Goal: Information Seeking & Learning: Learn about a topic

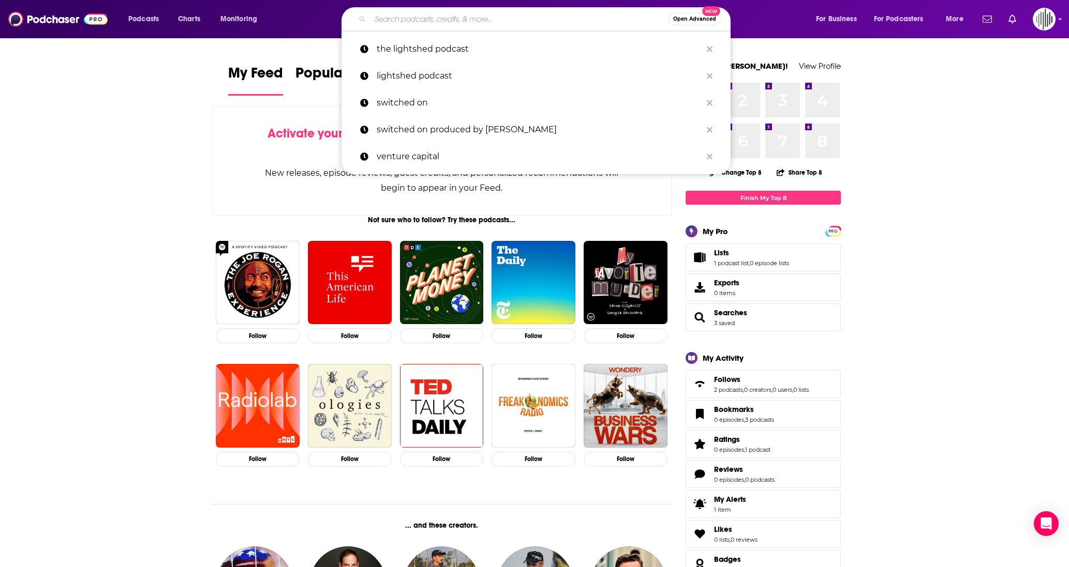
drag, startPoint x: 569, startPoint y: 16, endPoint x: 547, endPoint y: 16, distance: 22.2
click at [568, 16] on input "Search podcasts, credits, & more..." at bounding box center [519, 19] width 298 height 17
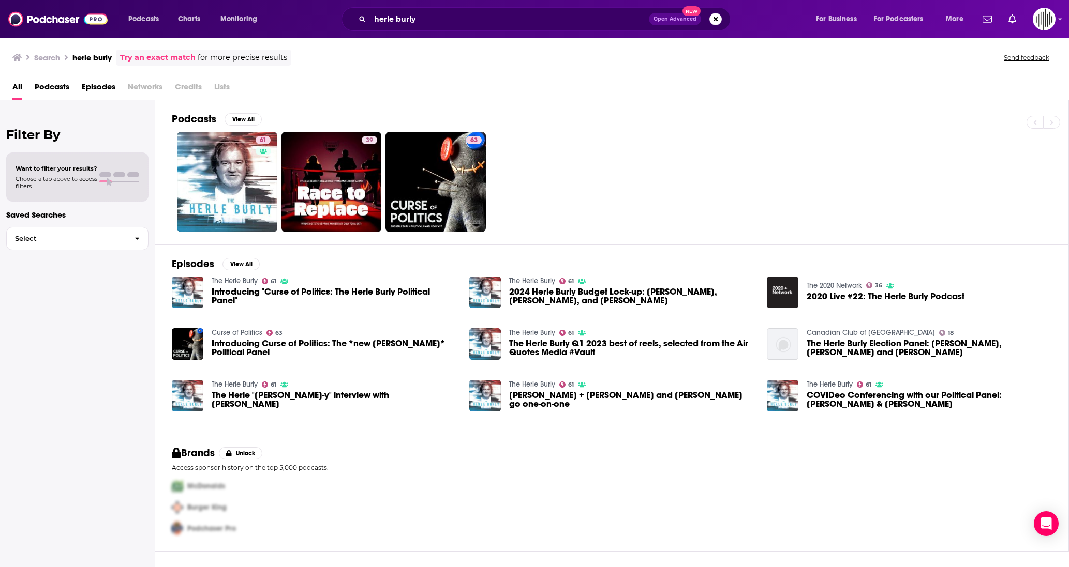
click at [53, 86] on span "Podcasts" at bounding box center [52, 89] width 35 height 21
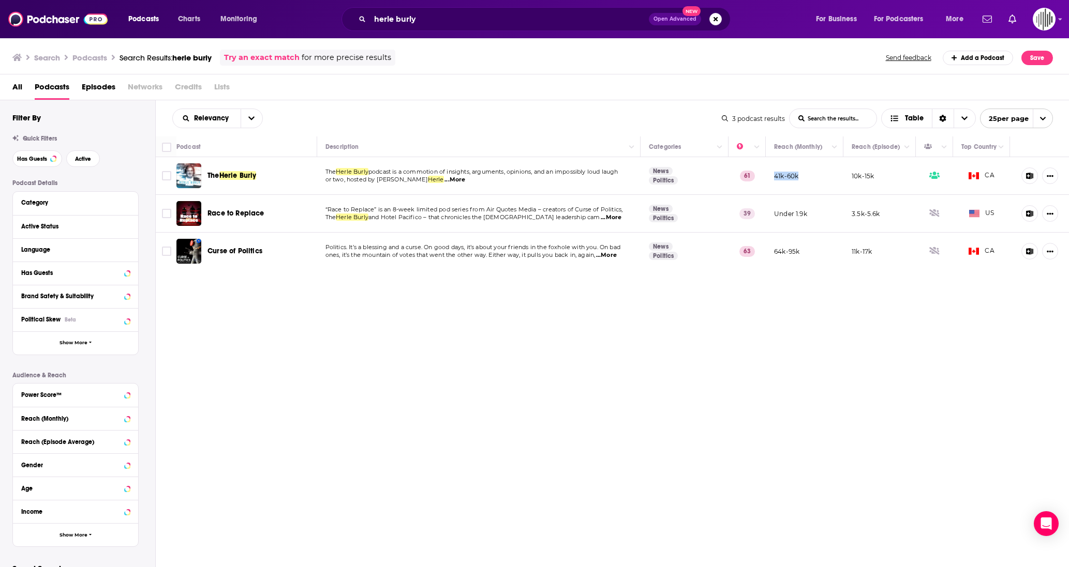
drag, startPoint x: 813, startPoint y: 182, endPoint x: 773, endPoint y: 178, distance: 40.0
click at [774, 178] on td "41k-60k" at bounding box center [805, 176] width 78 height 38
copy p "41k-60k"
click at [471, 21] on input "herle burly" at bounding box center [509, 19] width 279 height 17
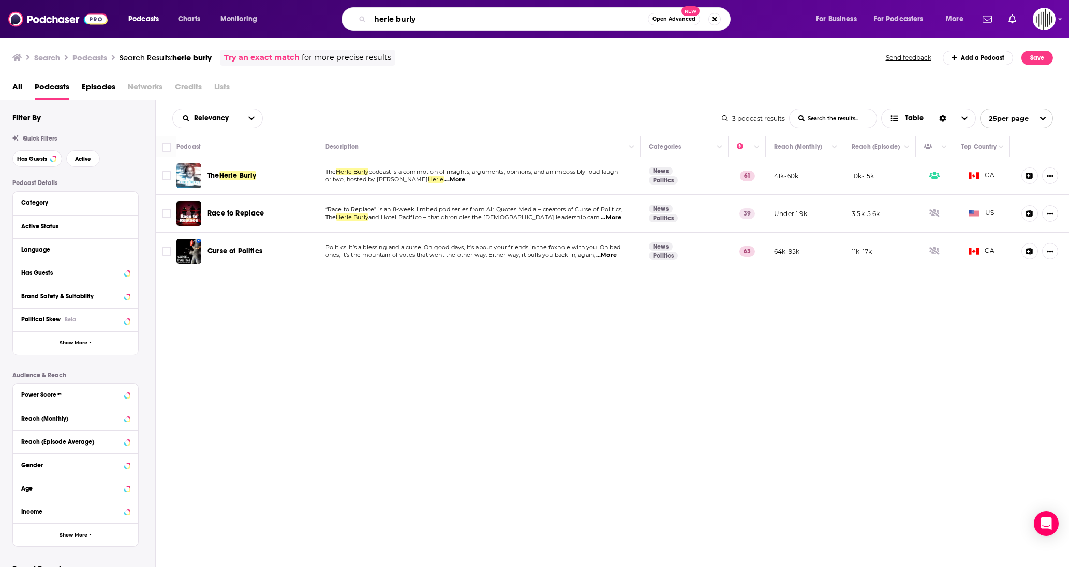
click at [471, 21] on input "herle burly" at bounding box center [509, 19] width 278 height 17
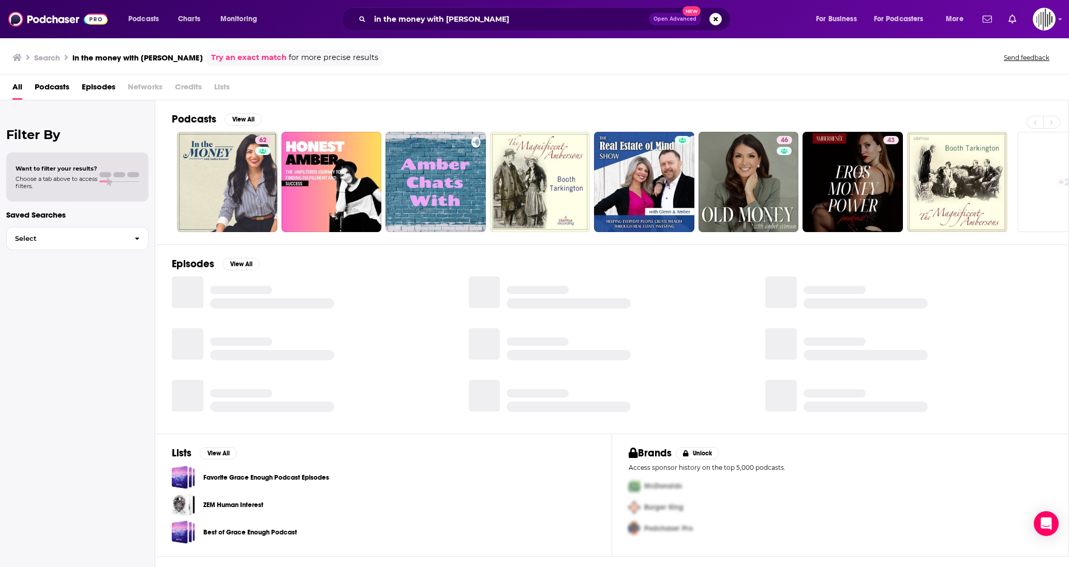
click at [46, 80] on span "Podcasts" at bounding box center [52, 89] width 35 height 21
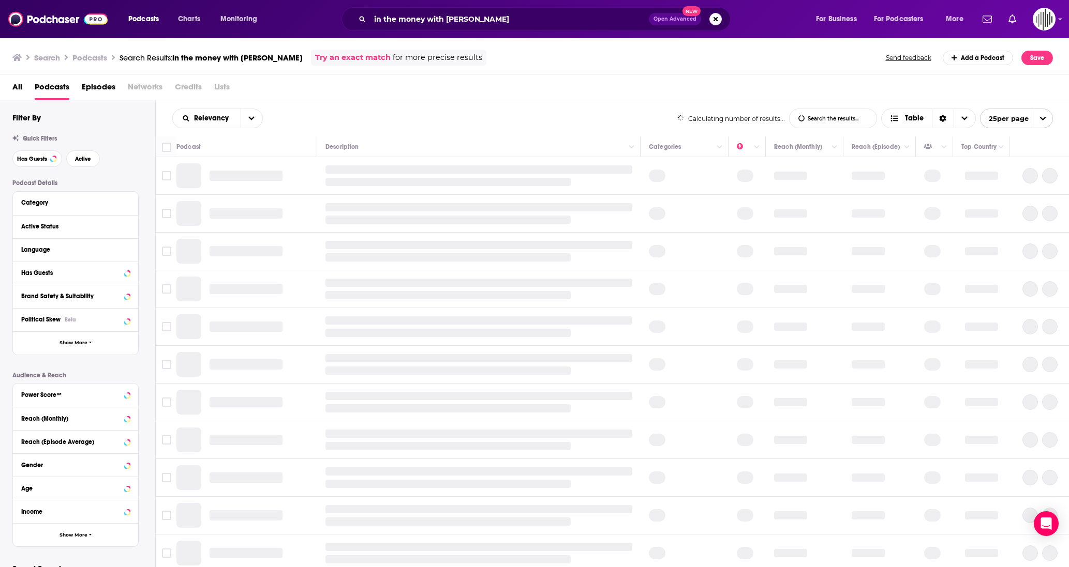
click at [46, 82] on span "Podcasts" at bounding box center [52, 89] width 35 height 21
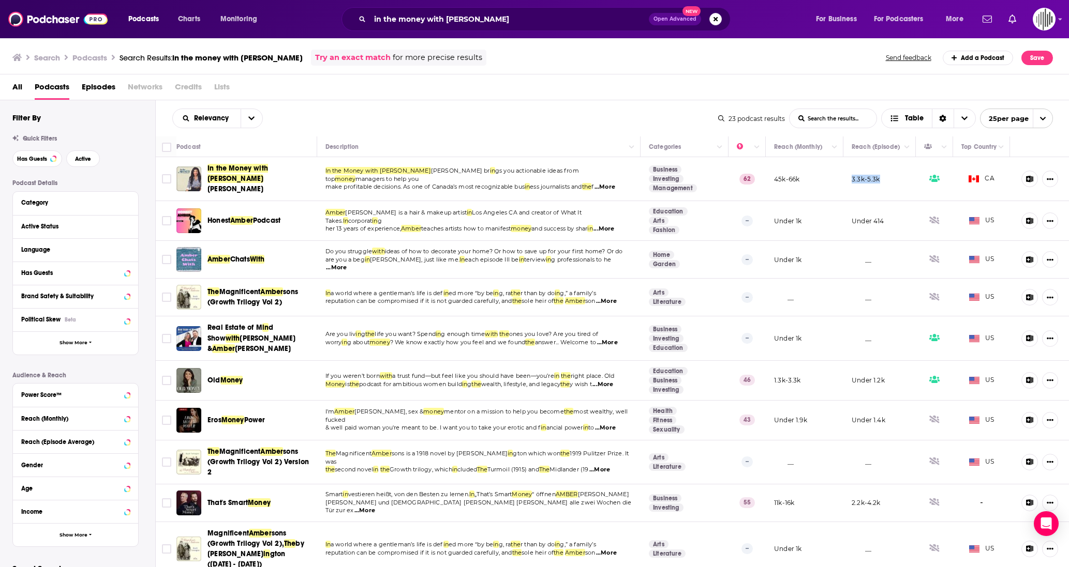
drag, startPoint x: 885, startPoint y: 180, endPoint x: 847, endPoint y: 180, distance: 37.2
click at [848, 180] on td "3.3k-5.3k" at bounding box center [879, 179] width 72 height 44
drag, startPoint x: 813, startPoint y: 180, endPoint x: 773, endPoint y: 178, distance: 40.4
click at [773, 178] on td "45k-66k" at bounding box center [805, 179] width 78 height 44
copy p "45k-66k"
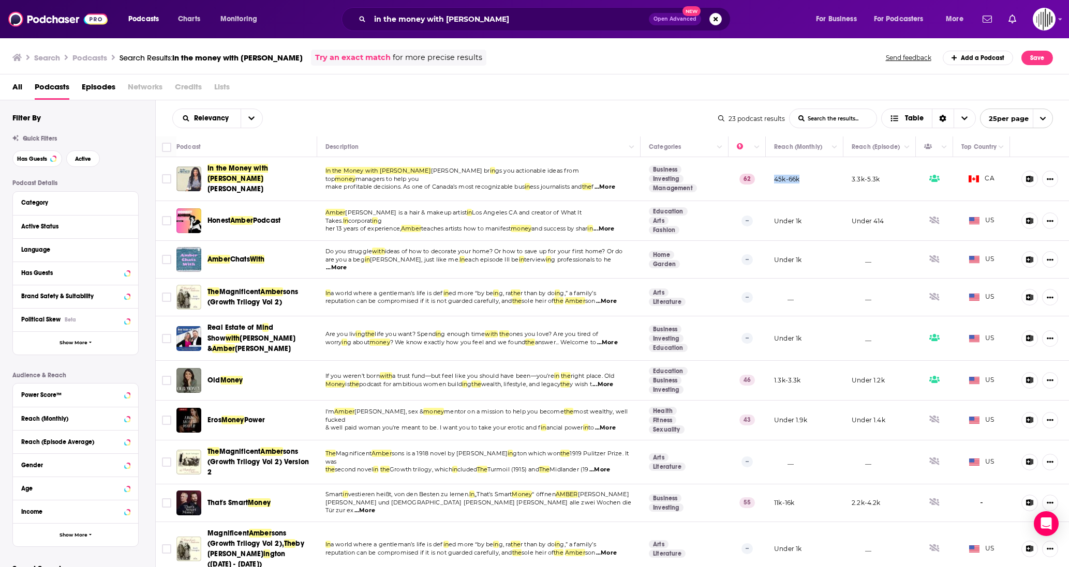
click at [782, 192] on td "45k-66k" at bounding box center [805, 179] width 78 height 44
drag, startPoint x: 800, startPoint y: 176, endPoint x: 775, endPoint y: 179, distance: 24.5
click at [775, 179] on td "45k-66k" at bounding box center [805, 179] width 78 height 44
copy p "45k-66k"
click at [498, 19] on input "in the money with [PERSON_NAME]" at bounding box center [509, 19] width 279 height 17
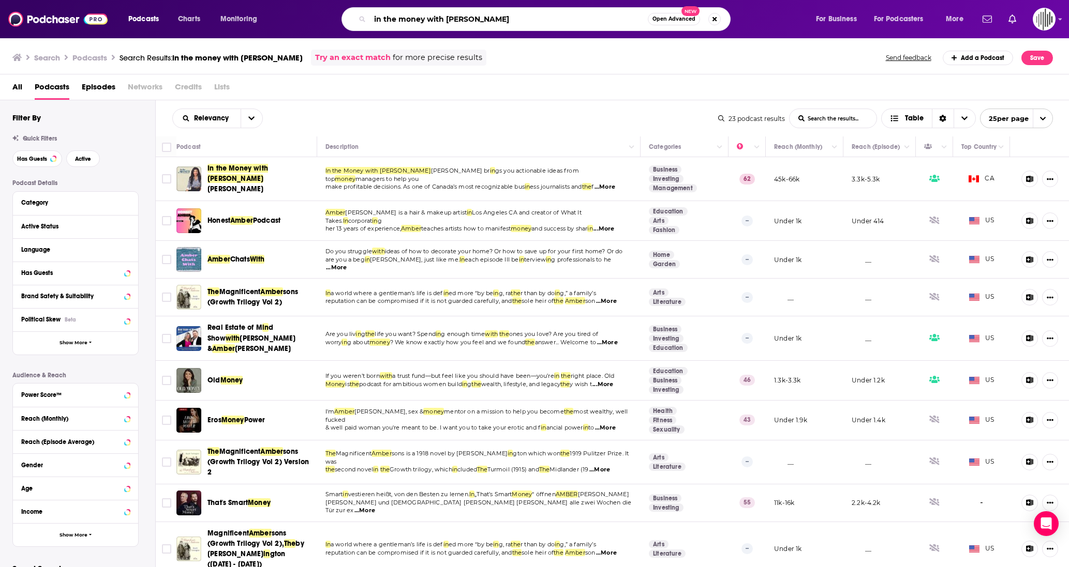
click at [498, 19] on input "in the money with [PERSON_NAME]" at bounding box center [509, 19] width 278 height 17
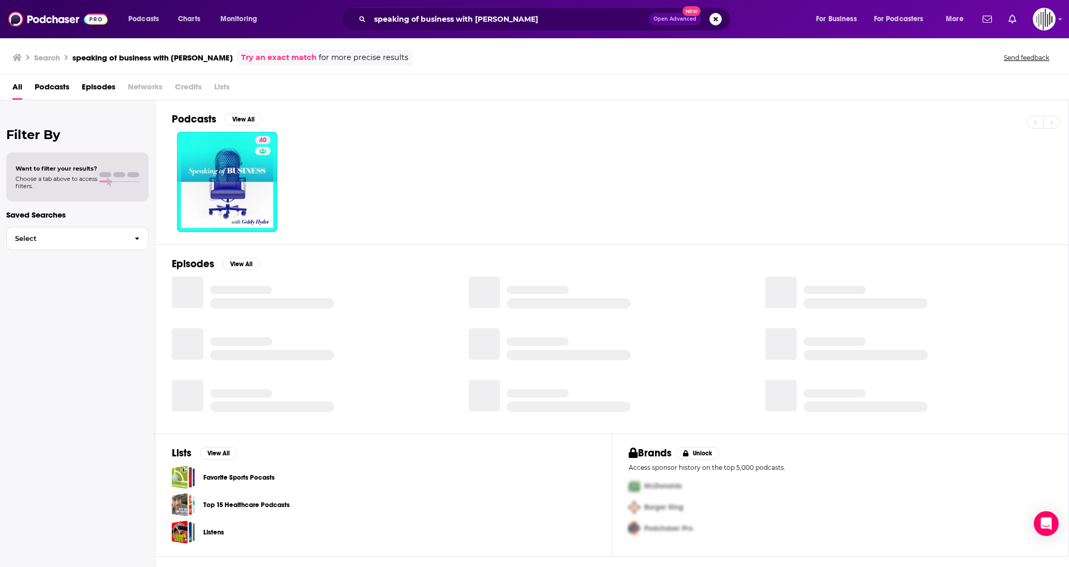
click at [51, 91] on span "Podcasts" at bounding box center [52, 89] width 35 height 21
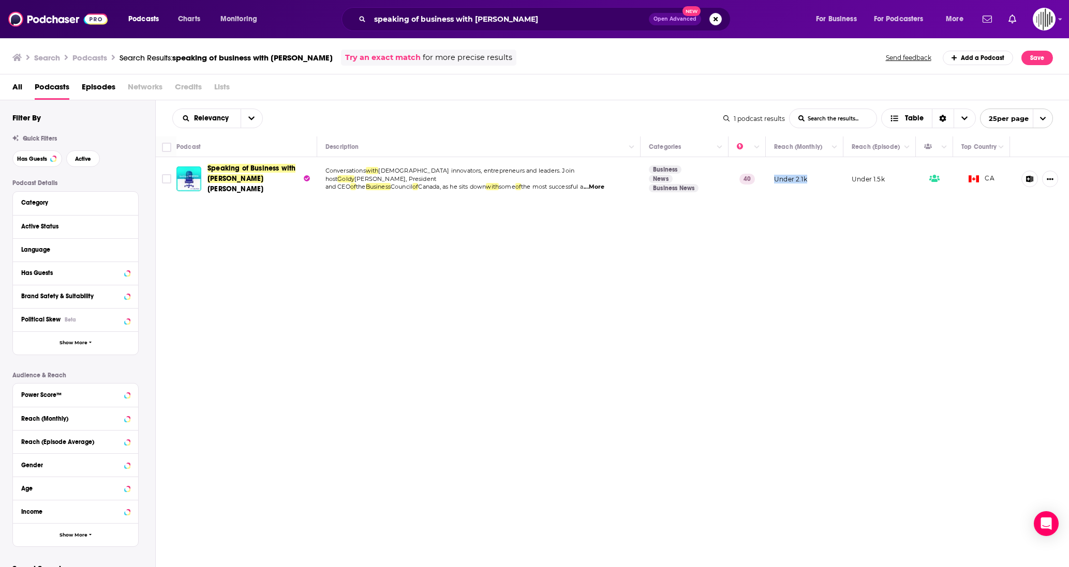
drag, startPoint x: 810, startPoint y: 177, endPoint x: 774, endPoint y: 181, distance: 35.9
click at [774, 181] on td "Under 2.1k" at bounding box center [805, 178] width 78 height 43
copy p "Under 2.1k"
click at [408, 17] on input "speaking of business with [PERSON_NAME]" at bounding box center [509, 19] width 279 height 17
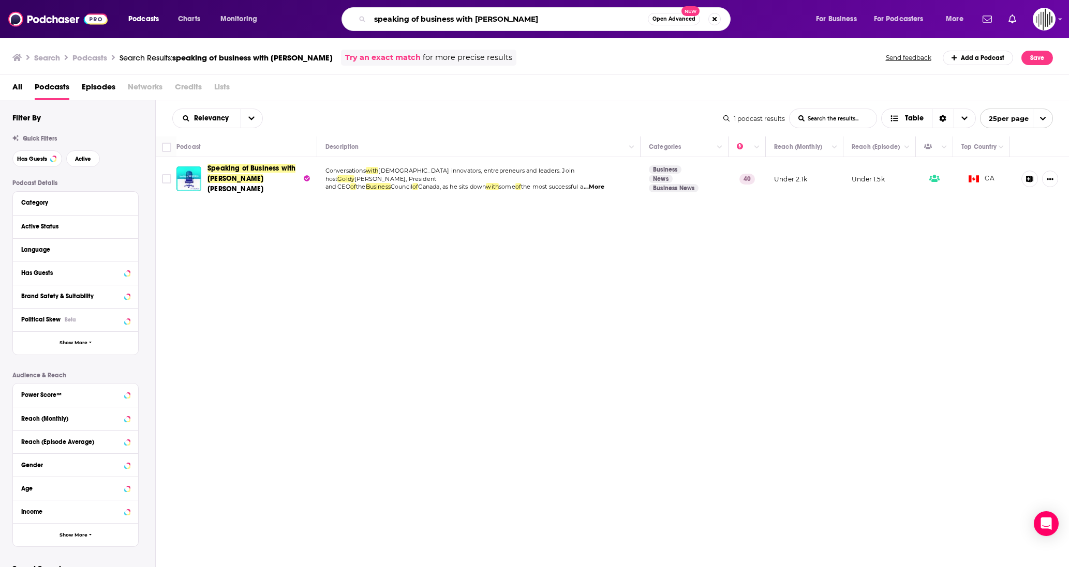
click at [408, 17] on input "speaking of business with [PERSON_NAME]" at bounding box center [509, 19] width 278 height 17
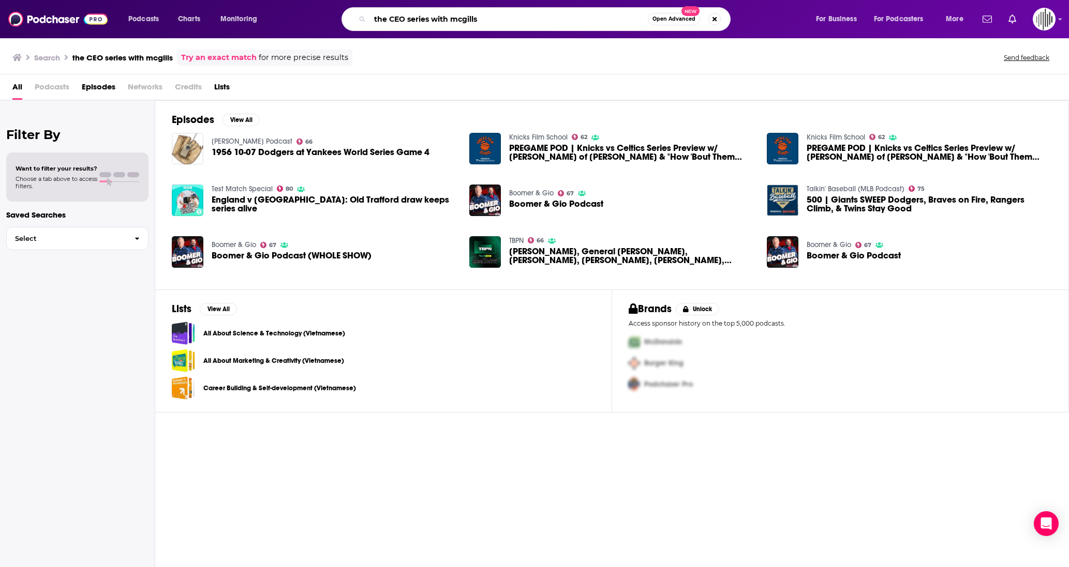
click at [577, 20] on input "the CEO series with mcgills" at bounding box center [509, 19] width 278 height 17
type input "the CEO series with [PERSON_NAME]"
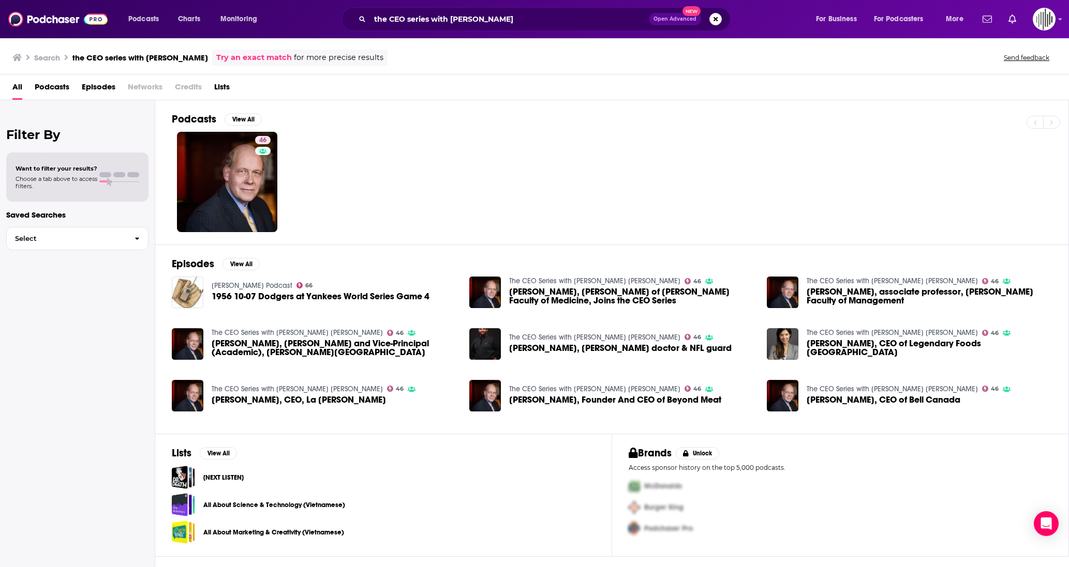
click at [55, 86] on span "Podcasts" at bounding box center [52, 89] width 35 height 21
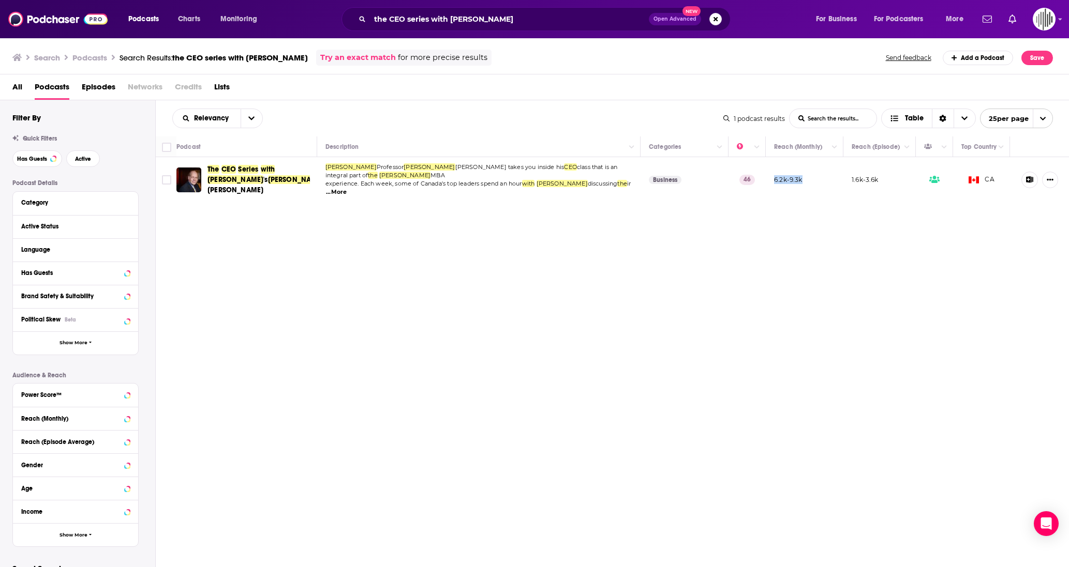
drag, startPoint x: 806, startPoint y: 178, endPoint x: 773, endPoint y: 178, distance: 33.6
click at [773, 178] on td "6.2k-9.3k" at bounding box center [805, 179] width 78 height 45
copy p "6.2k-9.3k"
click at [663, 21] on span "Open Advanced" at bounding box center [674, 19] width 43 height 5
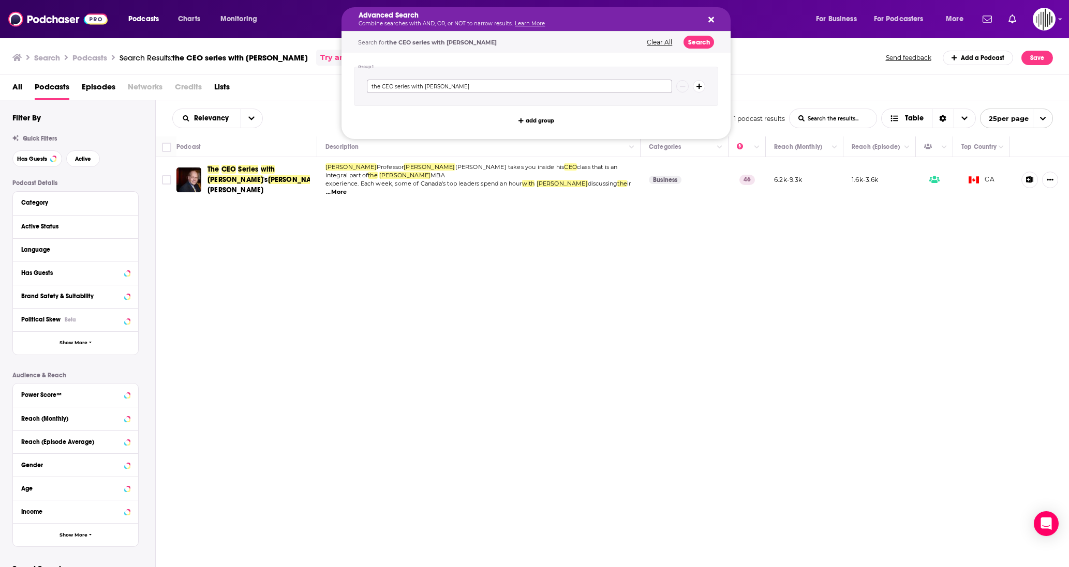
click at [555, 91] on input "the CEO series with [PERSON_NAME]" at bounding box center [519, 86] width 305 height 13
type input "best canadian leadership podcasts"
click at [705, 43] on button "Search" at bounding box center [698, 42] width 31 height 13
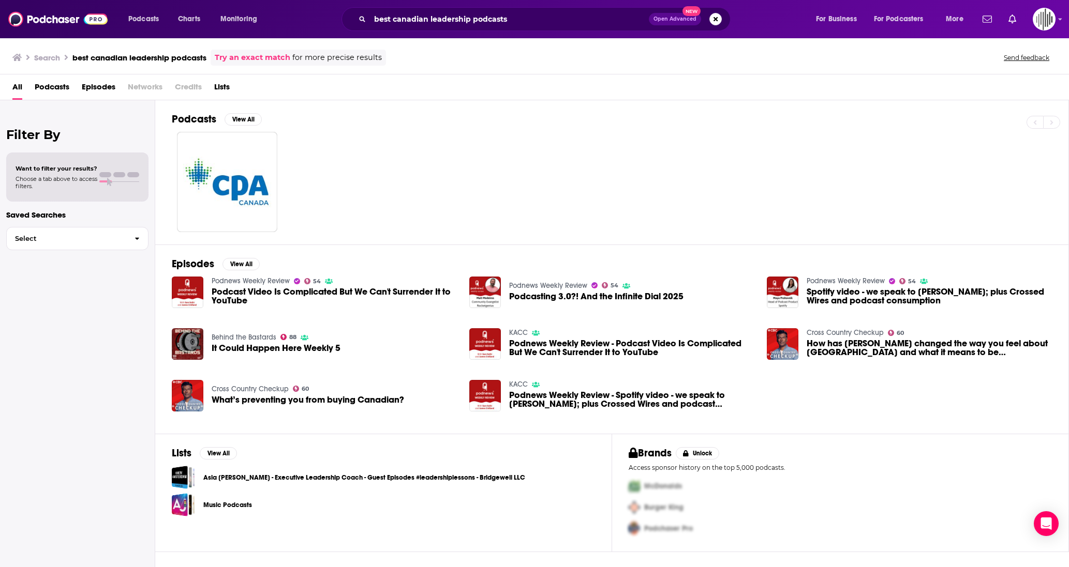
click at [50, 92] on span "Podcasts" at bounding box center [52, 89] width 35 height 21
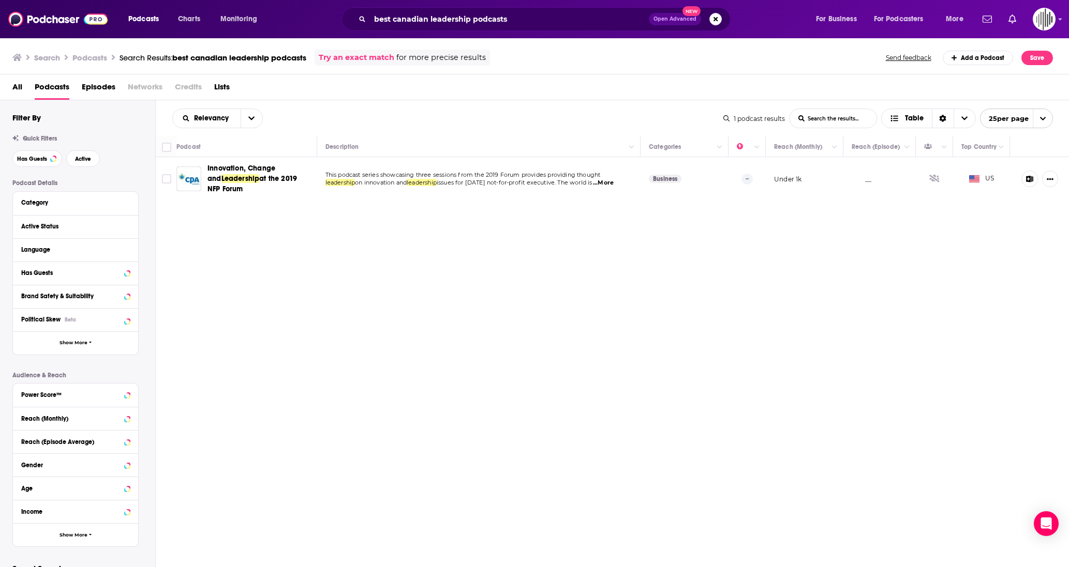
click at [28, 89] on div "All Podcasts Episodes Networks Credits Lists" at bounding box center [536, 89] width 1049 height 21
click at [23, 91] on div "All Podcasts Episodes Networks Credits Lists" at bounding box center [536, 89] width 1049 height 21
click at [547, 5] on div "Podcasts Charts Monitoring best canadian leadership podcasts Open Advanced New …" at bounding box center [534, 19] width 1069 height 38
click at [552, 13] on input "best canadian leadership podcasts" at bounding box center [509, 19] width 279 height 17
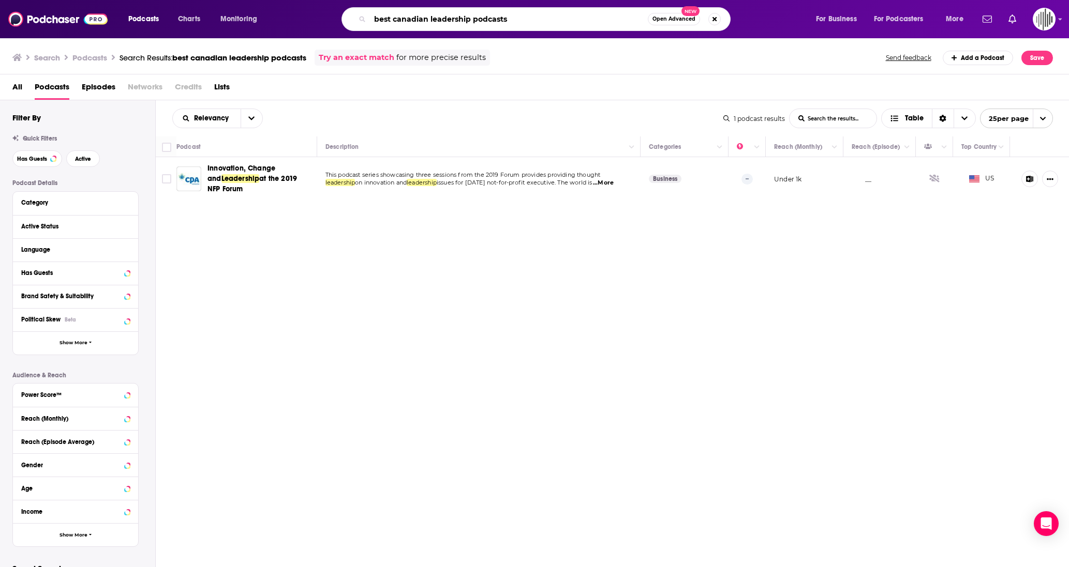
drag, startPoint x: 551, startPoint y: 14, endPoint x: 593, endPoint y: 26, distance: 43.6
click at [593, 26] on input "best canadian leadership podcasts" at bounding box center [509, 19] width 278 height 17
type input "best canadian podcasts"
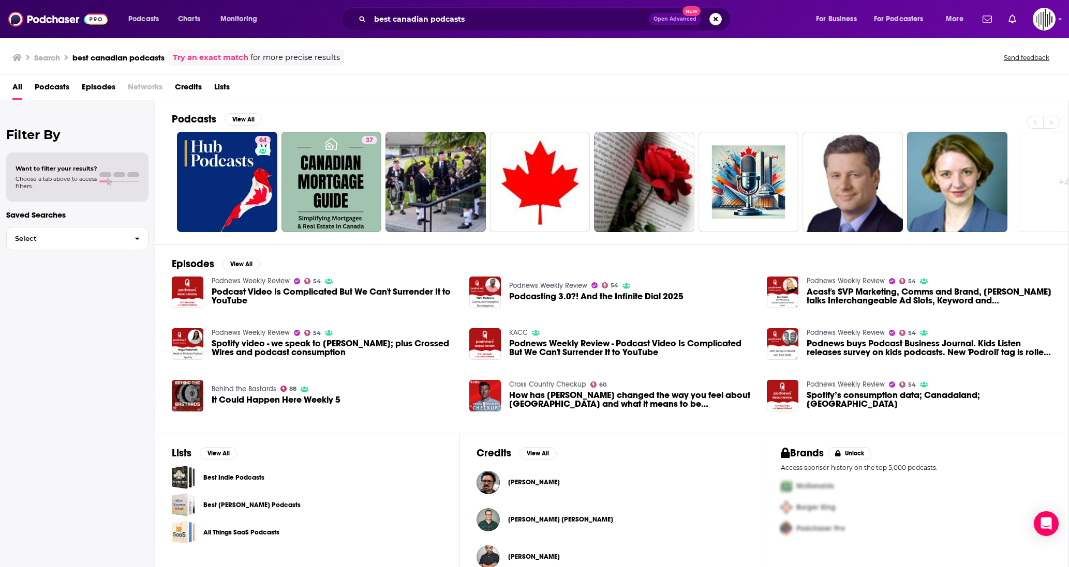
click at [58, 87] on span "Podcasts" at bounding box center [52, 89] width 35 height 21
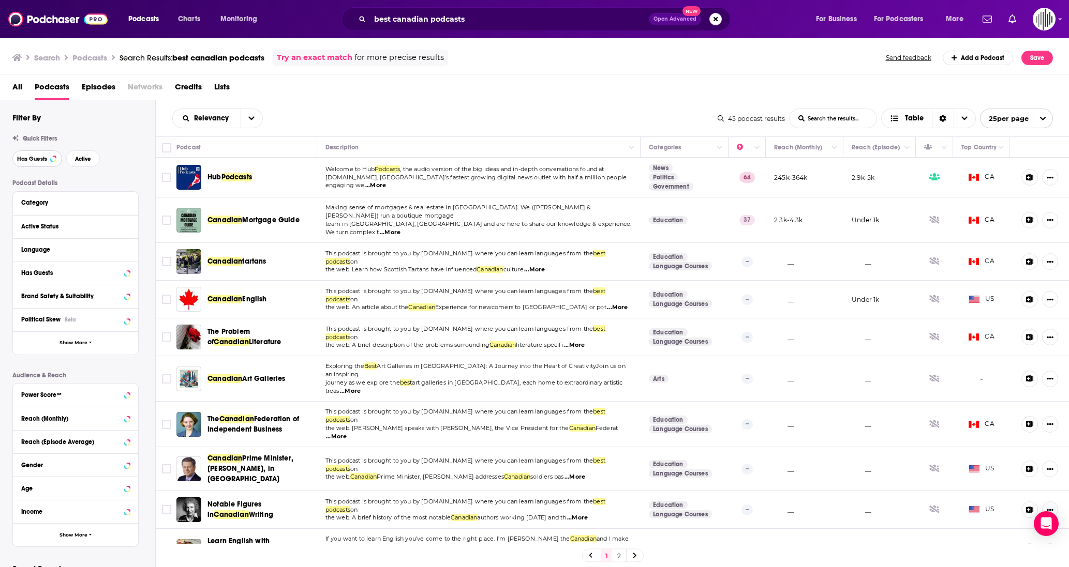
click at [22, 156] on span "Has Guests" at bounding box center [32, 159] width 30 height 6
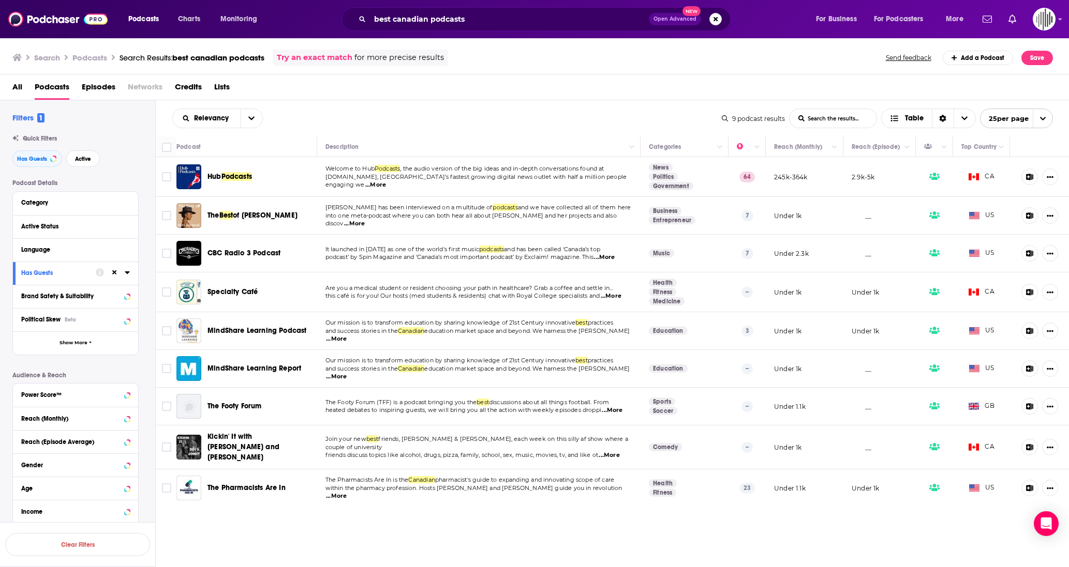
click at [386, 182] on span "...More" at bounding box center [375, 185] width 21 height 8
click at [835, 169] on td "245k-364k" at bounding box center [805, 177] width 78 height 40
drag, startPoint x: 811, startPoint y: 181, endPoint x: 774, endPoint y: 181, distance: 37.2
click at [774, 181] on td "245k-364k" at bounding box center [805, 177] width 78 height 40
copy p "245k-364k"
